Goal: Find specific page/section

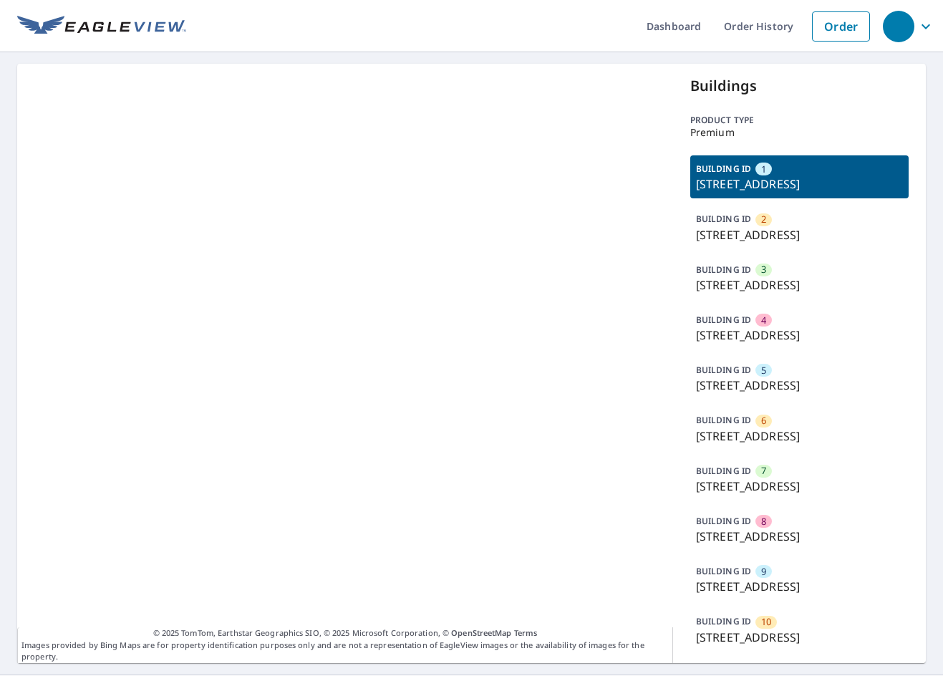
click at [791, 394] on p "4800 W 13th St N, Wichita, KS, 67212" at bounding box center [799, 385] width 207 height 17
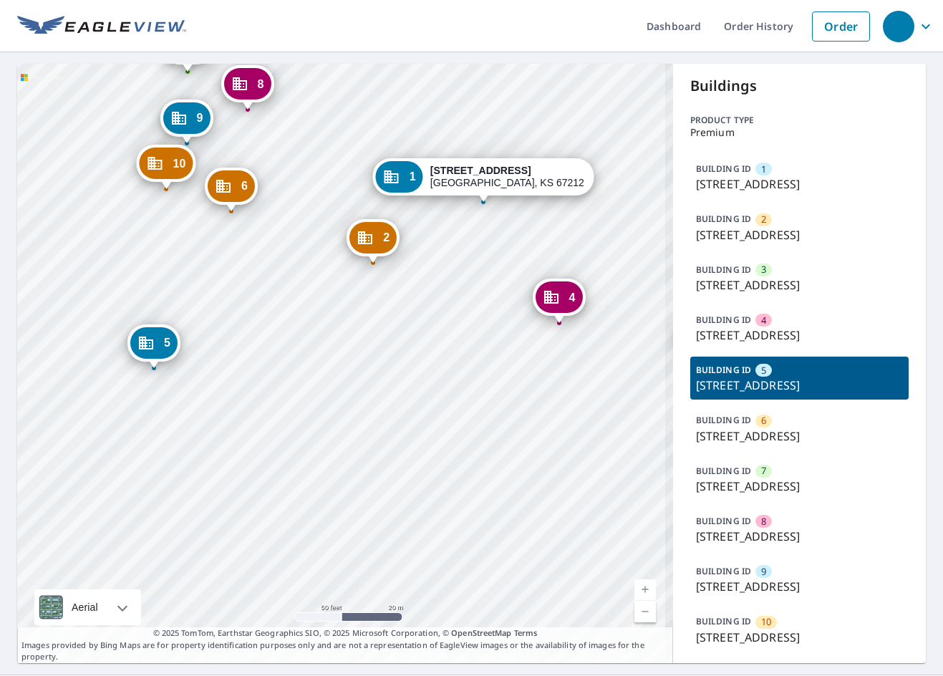
drag, startPoint x: 337, startPoint y: 484, endPoint x: 393, endPoint y: 327, distance: 166.7
click at [393, 327] on div "2 4700 W 13th St N Wichita, KS 67212 3 4526 W 13th St N Wichita, KS 67212-1830 …" at bounding box center [345, 363] width 656 height 599
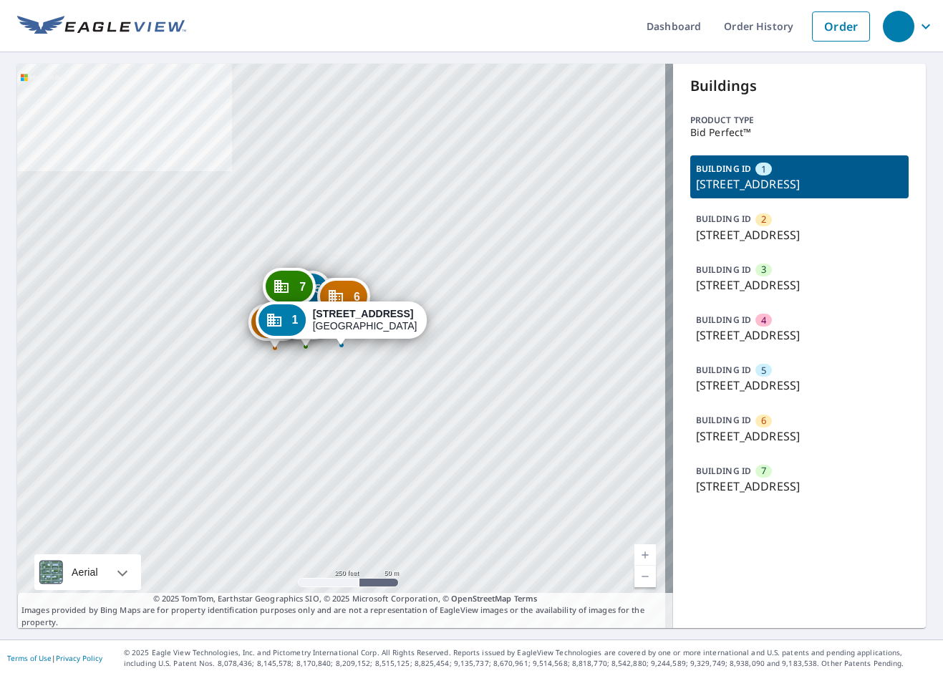
click at [797, 445] on p "[STREET_ADDRESS]" at bounding box center [799, 436] width 207 height 17
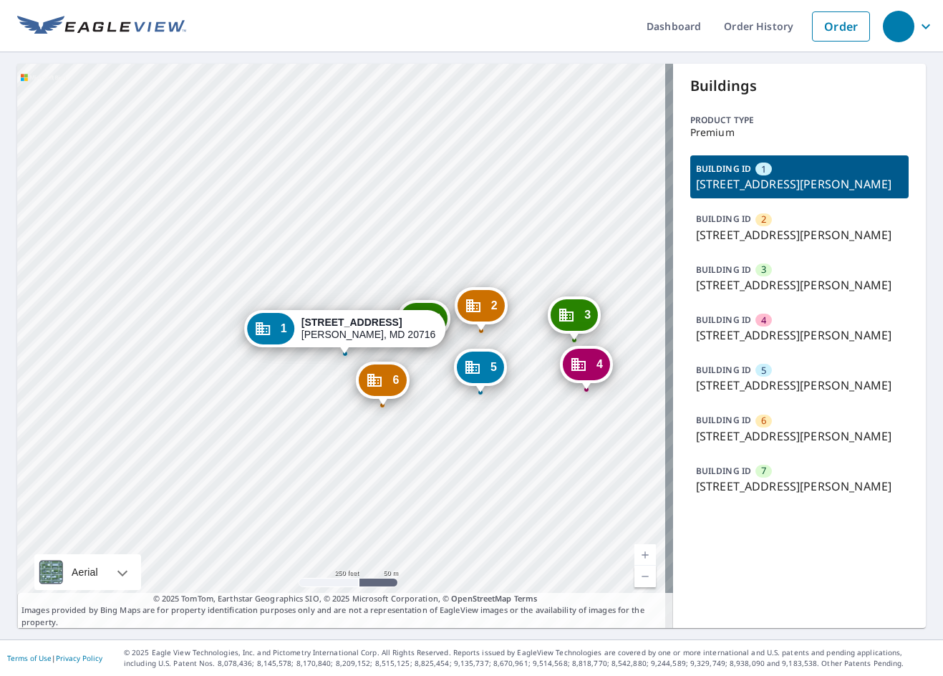
click at [574, 263] on div "2 15517 Emerald Way Bowie, MD 20716 3 15619 Emerald Way Bowie, MD 20716 4 15608…" at bounding box center [345, 346] width 656 height 564
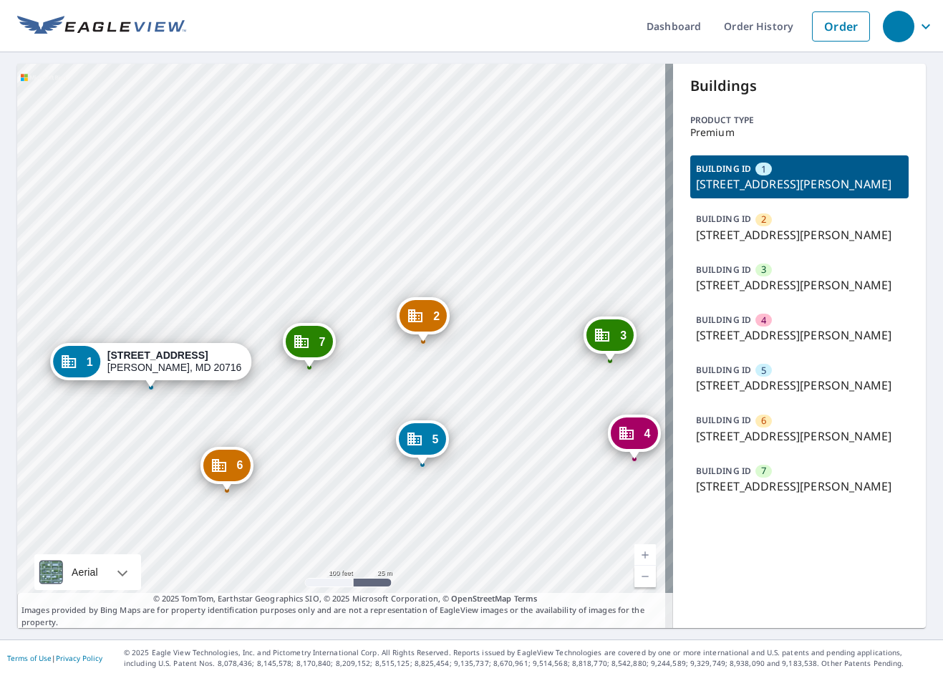
click at [770, 394] on p "15530 Emerald Way, Bowie, MD, 20716" at bounding box center [799, 385] width 207 height 17
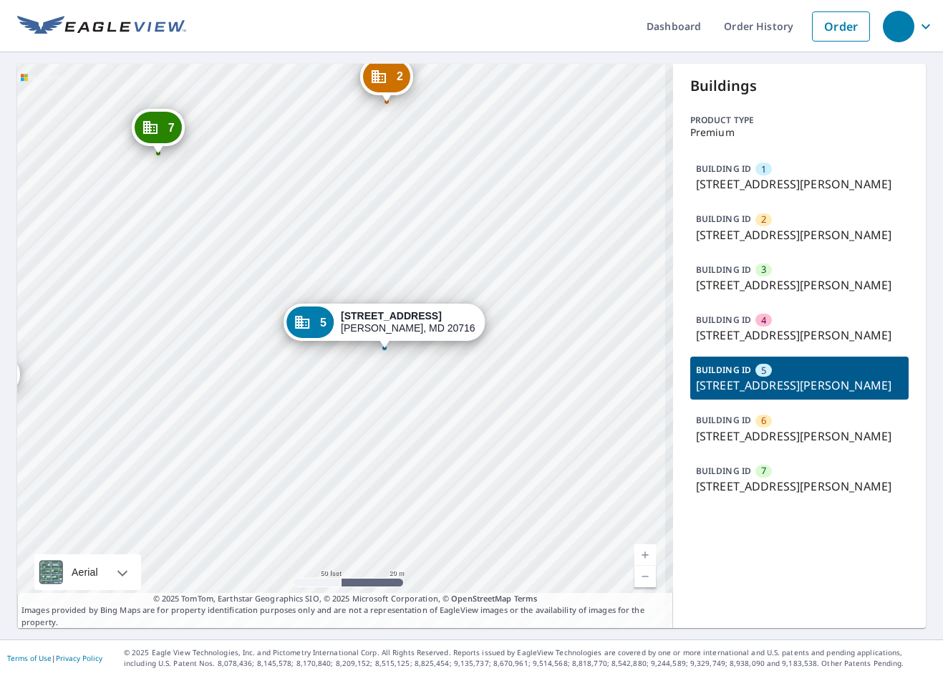
drag, startPoint x: 408, startPoint y: 410, endPoint x: 377, endPoint y: 393, distance: 35.6
click at [377, 393] on div "1 15401 Emerald Way Bowie, MD 20716 2 15517 Emerald Way Bowie, MD 20716 3 15619…" at bounding box center [345, 346] width 656 height 564
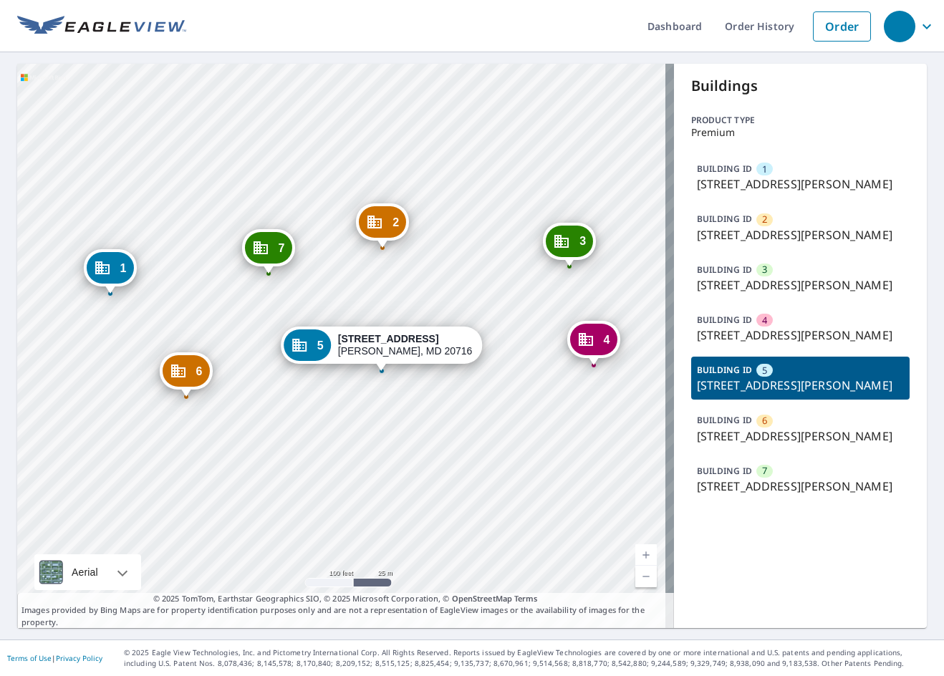
click at [555, 11] on ul "Dashboard Order History Order" at bounding box center [532, 26] width 692 height 52
